Goal: Information Seeking & Learning: Learn about a topic

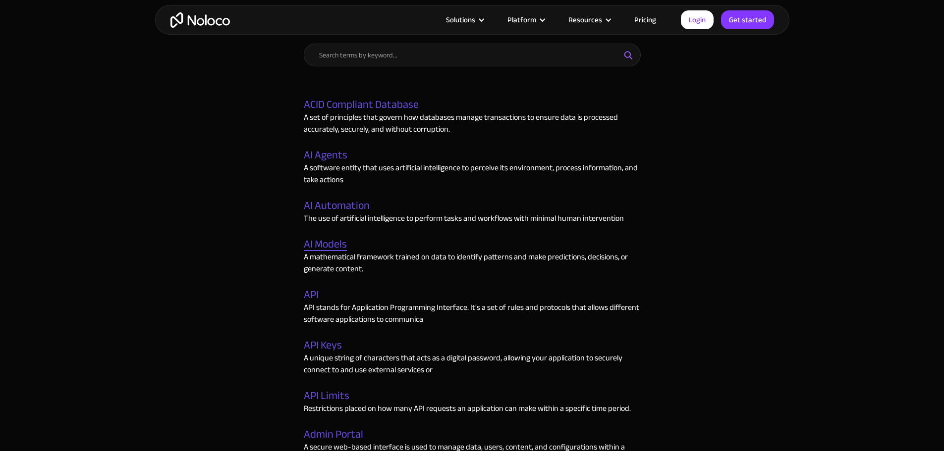
scroll to position [416, 0]
click at [327, 251] on p "A mathematical framework trained on data to identify patterns and make predicti…" at bounding box center [472, 263] width 337 height 24
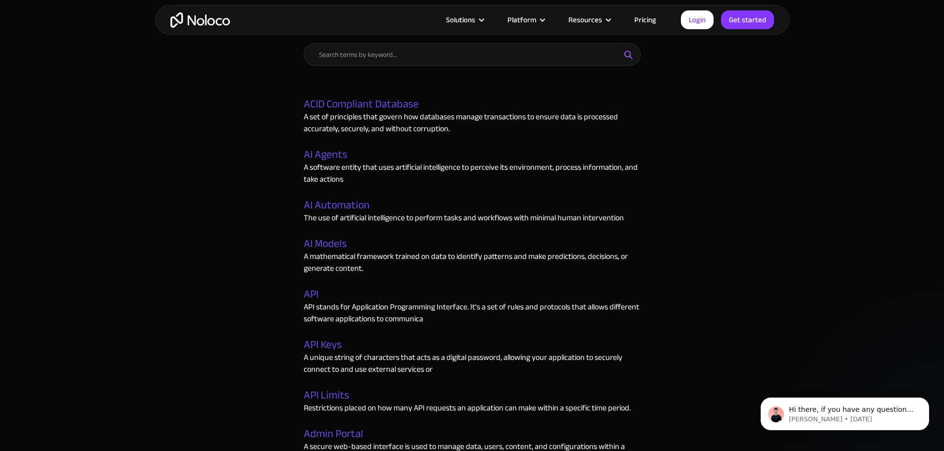
scroll to position [0, 0]
click at [328, 245] on link "AI Models" at bounding box center [325, 244] width 43 height 13
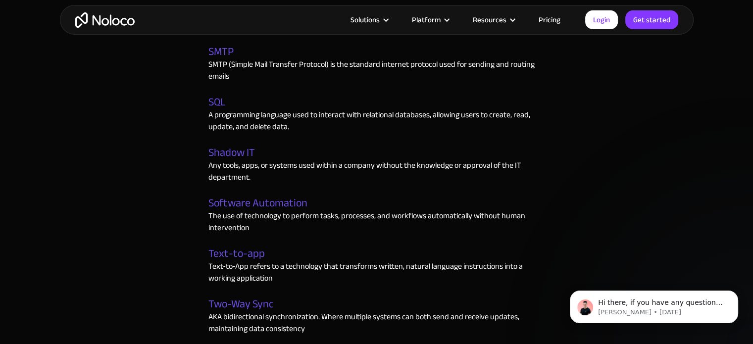
scroll to position [2696, 0]
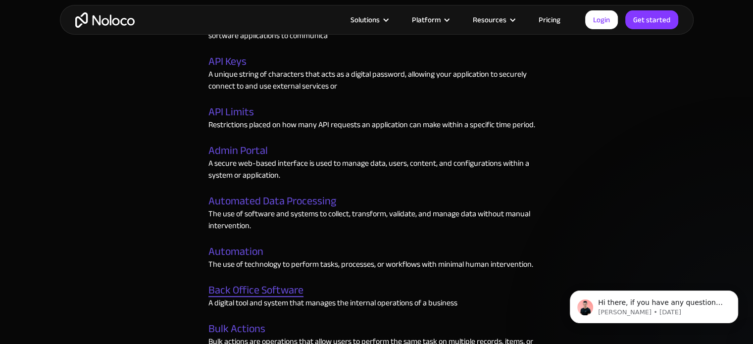
scroll to position [749, 0]
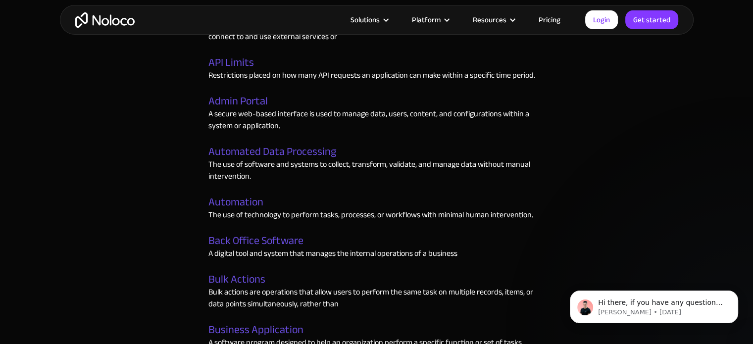
drag, startPoint x: 235, startPoint y: 271, endPoint x: 168, endPoint y: 233, distance: 77.0
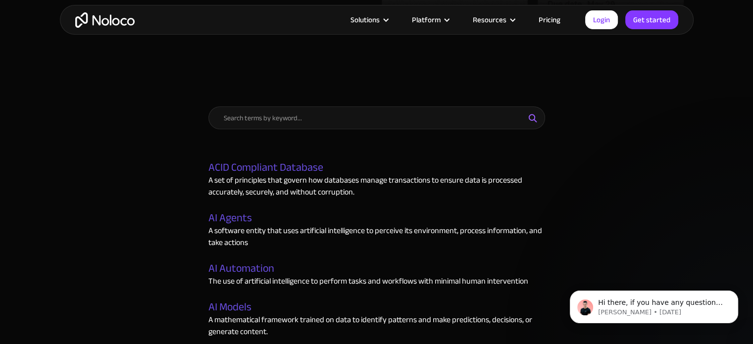
scroll to position [501, 0]
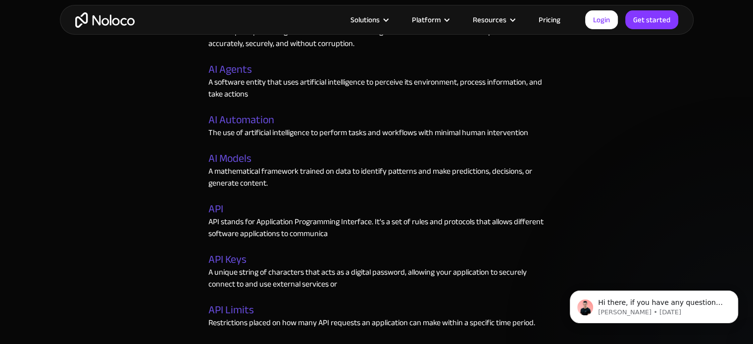
drag, startPoint x: 240, startPoint y: 119, endPoint x: 66, endPoint y: 202, distance: 191.9
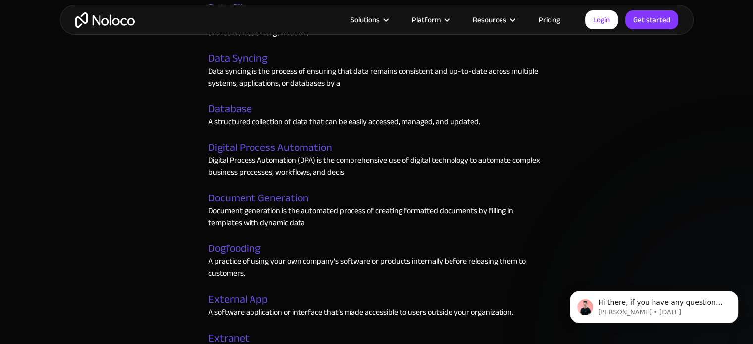
scroll to position [1690, 0]
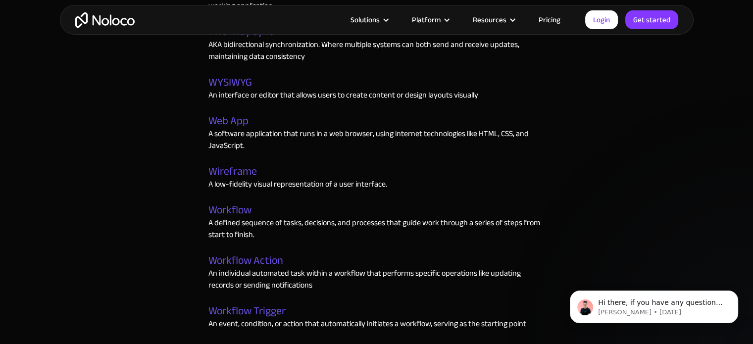
scroll to position [2096, 0]
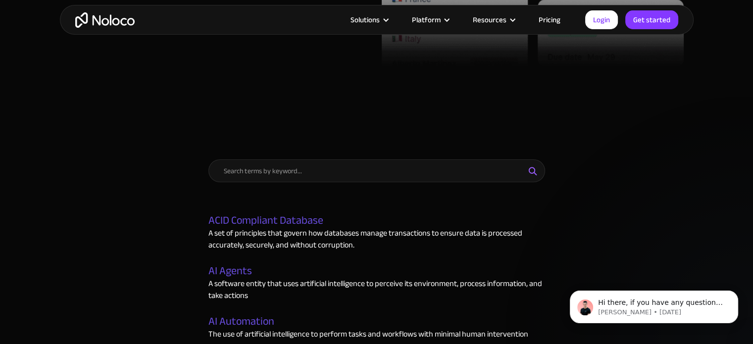
scroll to position [151, 0]
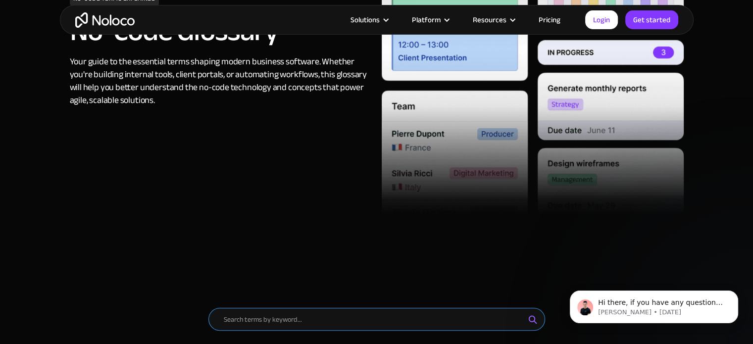
click at [347, 326] on input "Email Form" at bounding box center [377, 319] width 337 height 23
type input "no code"
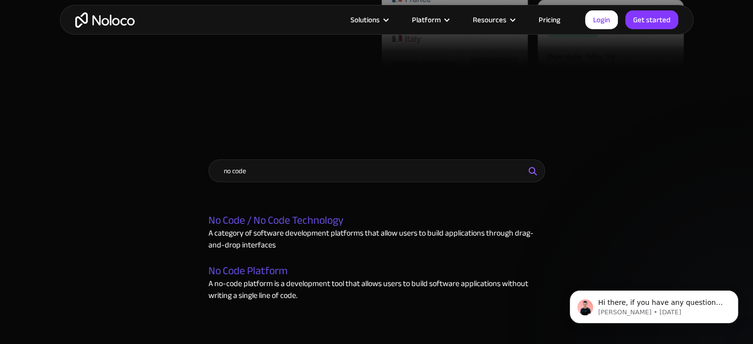
drag, startPoint x: 305, startPoint y: 223, endPoint x: 190, endPoint y: 206, distance: 116.3
click at [247, 219] on link "No Code / No Code Technology" at bounding box center [276, 220] width 135 height 13
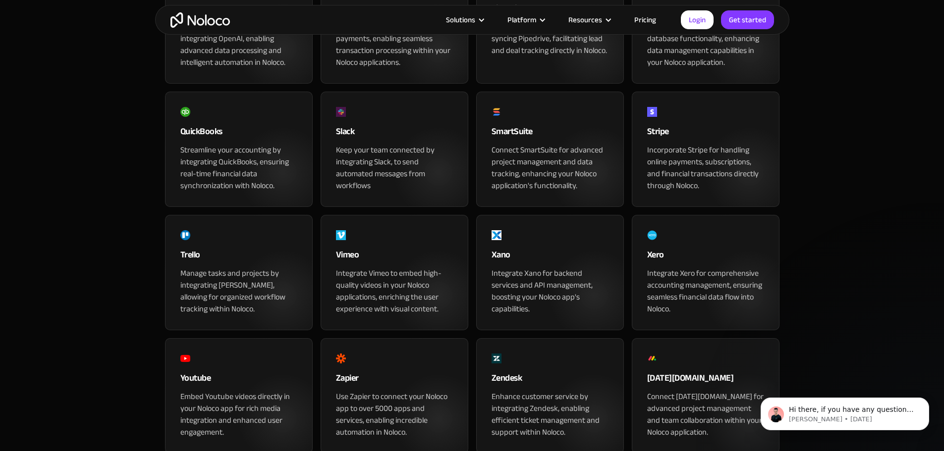
scroll to position [652, 0]
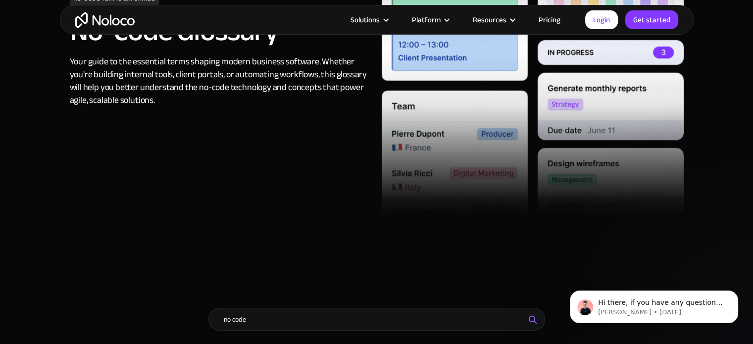
scroll to position [300, 0]
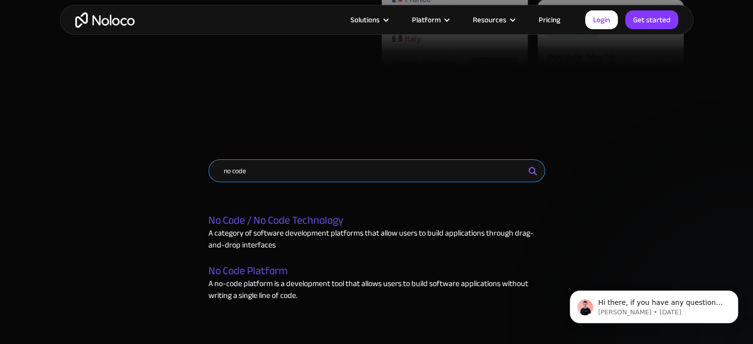
click at [314, 170] on input "no code" at bounding box center [377, 170] width 337 height 23
click at [313, 170] on input "no code" at bounding box center [377, 170] width 337 height 23
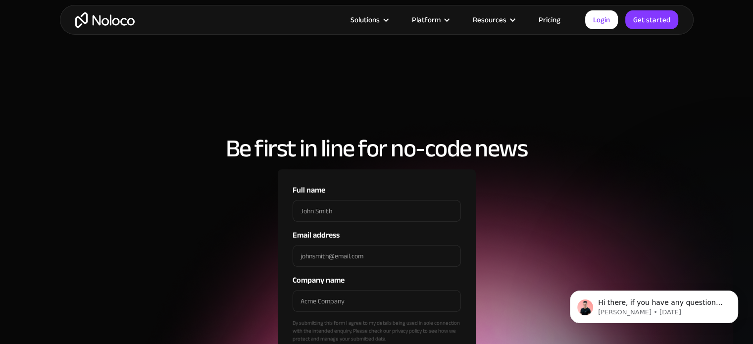
scroll to position [250, 0]
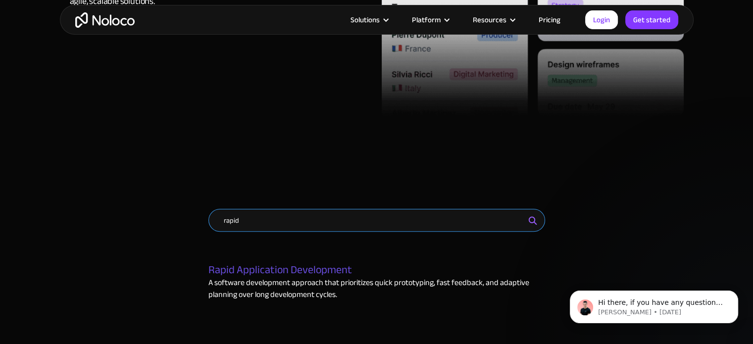
click at [230, 219] on input "rapid" at bounding box center [377, 220] width 337 height 23
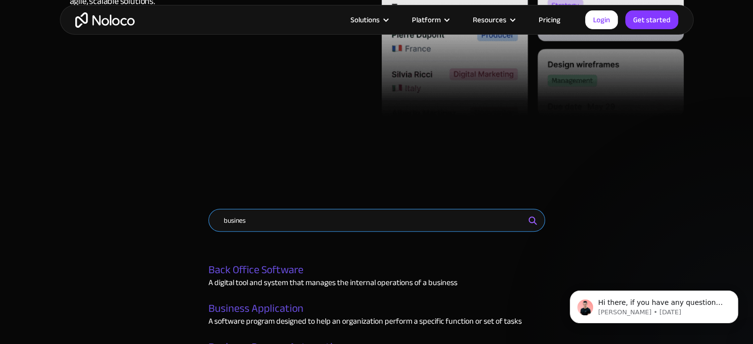
click at [280, 230] on input "busines" at bounding box center [377, 220] width 337 height 23
click at [271, 218] on input "busines" at bounding box center [377, 220] width 337 height 23
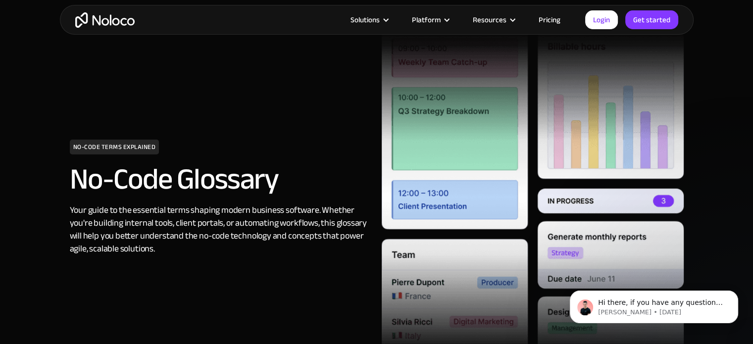
scroll to position [201, 0]
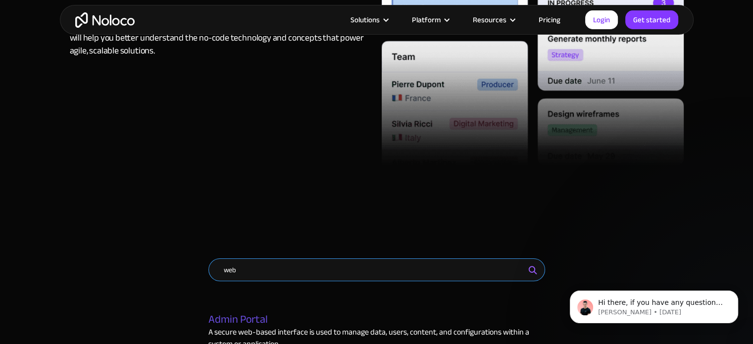
click at [245, 271] on input "web" at bounding box center [377, 270] width 337 height 23
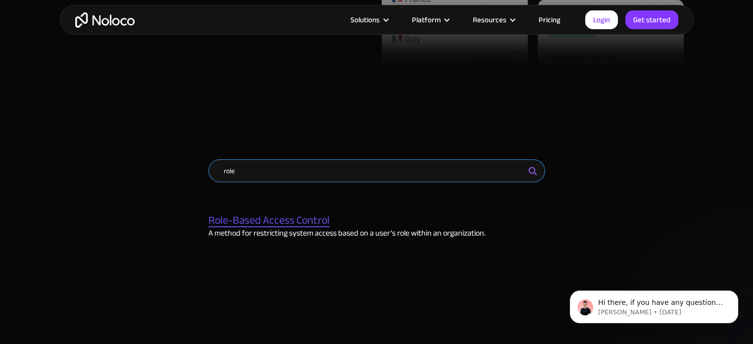
type input "role"
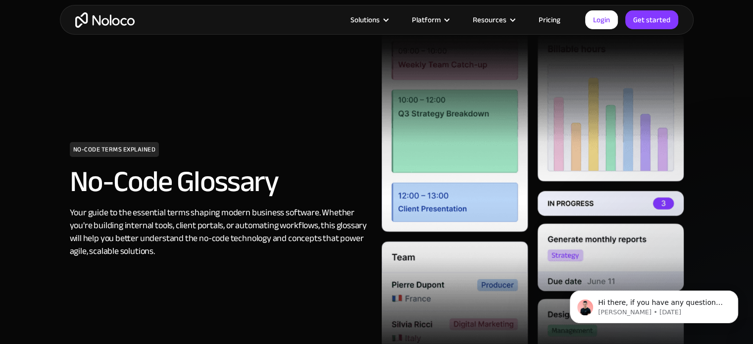
scroll to position [248, 0]
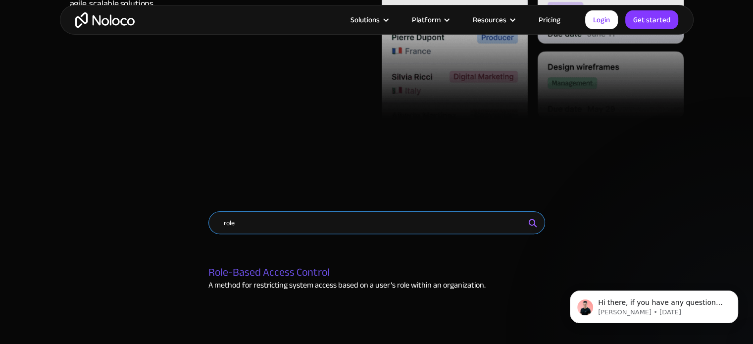
click at [372, 230] on input "role" at bounding box center [377, 223] width 337 height 23
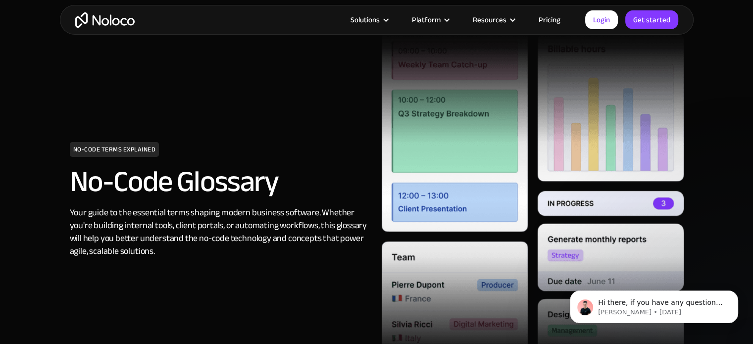
scroll to position [198, 0]
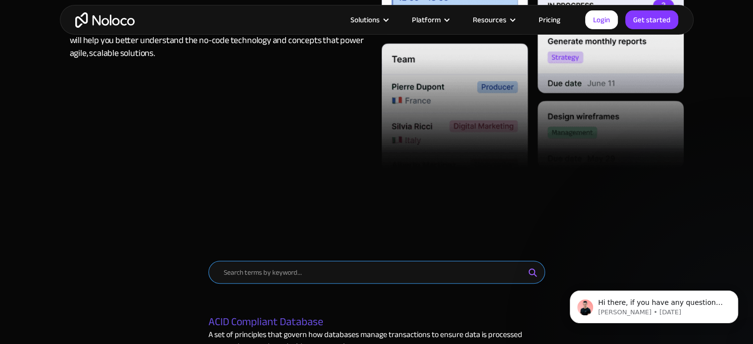
click at [294, 265] on input "Email Form" at bounding box center [377, 272] width 337 height 23
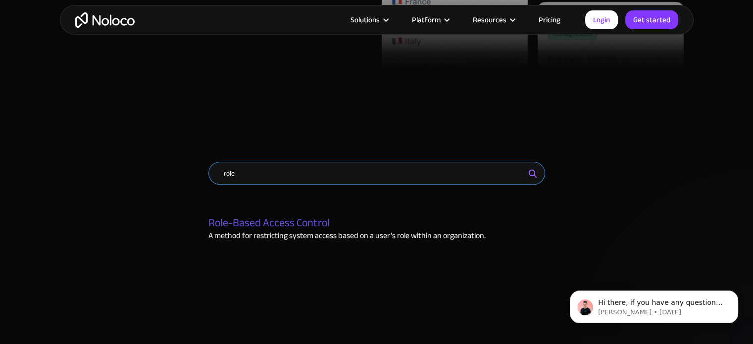
click at [272, 176] on input "role" at bounding box center [377, 173] width 337 height 23
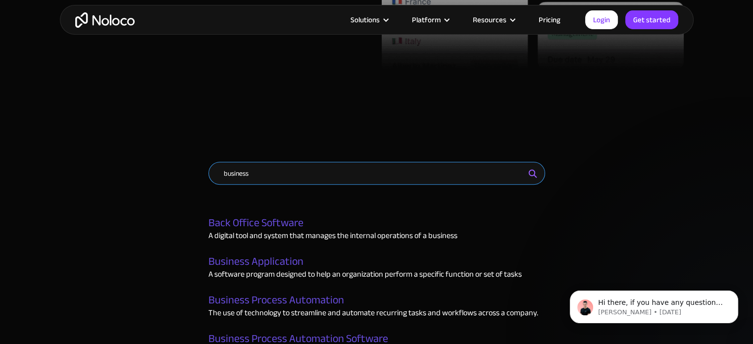
click at [287, 178] on input "business" at bounding box center [377, 173] width 337 height 23
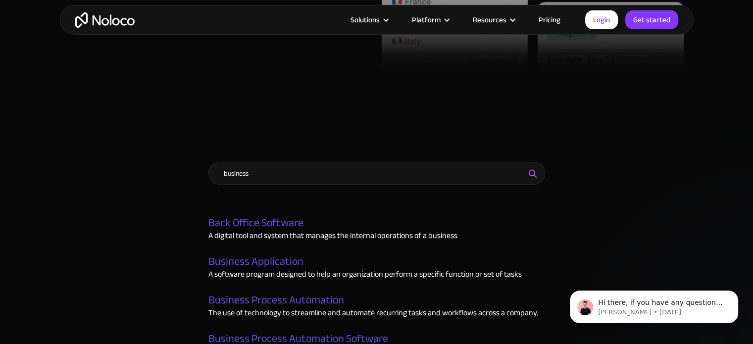
click at [330, 194] on div "business" at bounding box center [377, 186] width 337 height 48
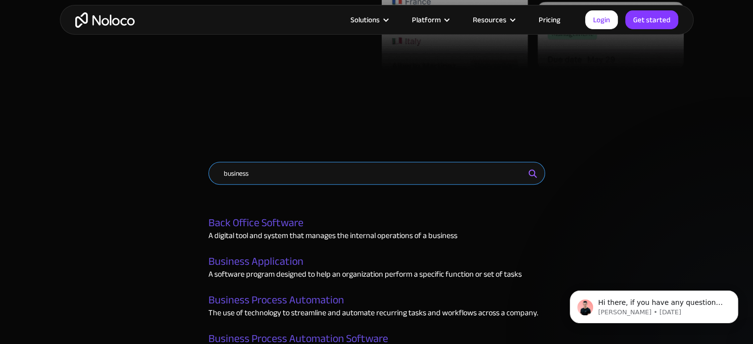
click at [320, 182] on input "business" at bounding box center [377, 173] width 337 height 23
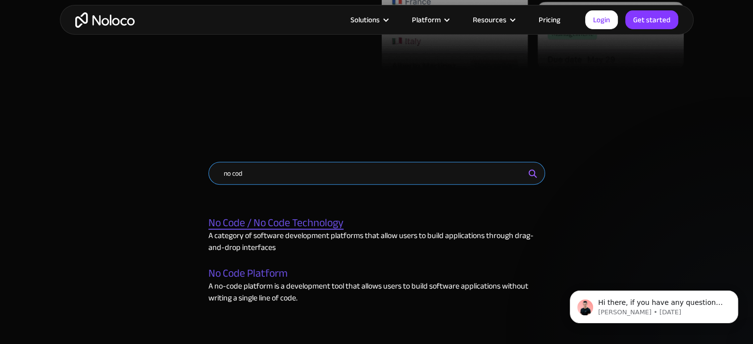
type input "no cod"
